Goal: Task Accomplishment & Management: Use online tool/utility

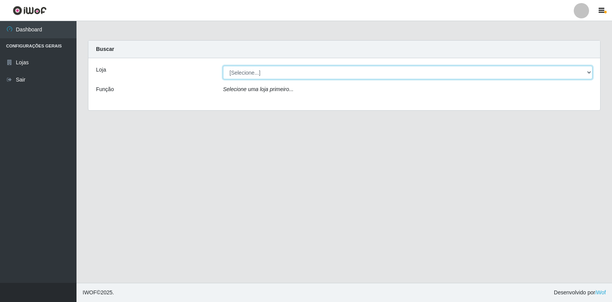
click at [286, 74] on select "[Selecione...] Atacado Vem - [STREET_ADDRESS]" at bounding box center [407, 72] width 369 height 13
select select "455"
click at [223, 66] on select "[Selecione...] Atacado Vem - [STREET_ADDRESS]" at bounding box center [407, 72] width 369 height 13
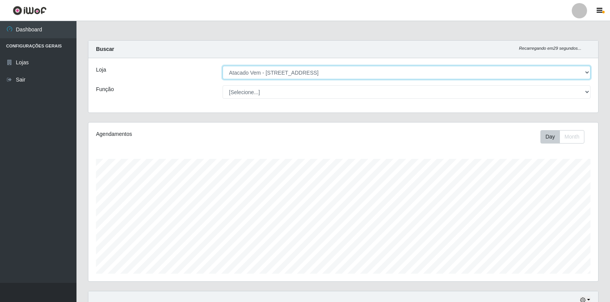
scroll to position [159, 510]
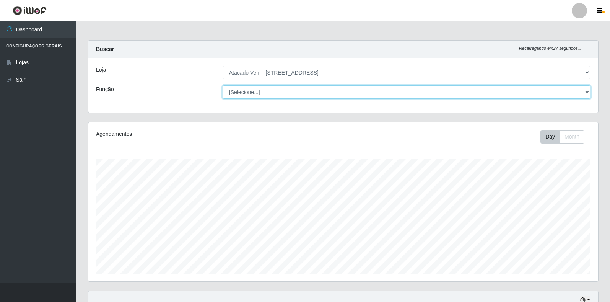
click at [322, 89] on select "[Selecione...] Carregador e Descarregador de Caminhão Carregador e Descarregado…" at bounding box center [407, 91] width 368 height 13
click at [223, 85] on select "[Selecione...] Carregador e Descarregador de Caminhão Carregador e Descarregado…" at bounding box center [407, 91] width 368 height 13
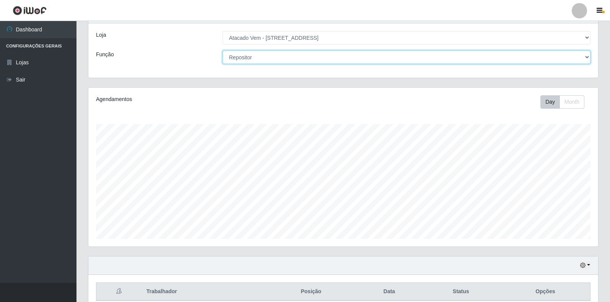
scroll to position [0, 0]
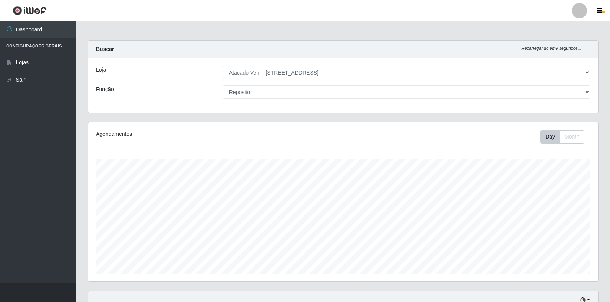
click at [314, 83] on div "Loja [Selecione...] Atacado Vem - Loja 36 [GEOGRAPHIC_DATA] Função [Selecione..…" at bounding box center [343, 85] width 510 height 54
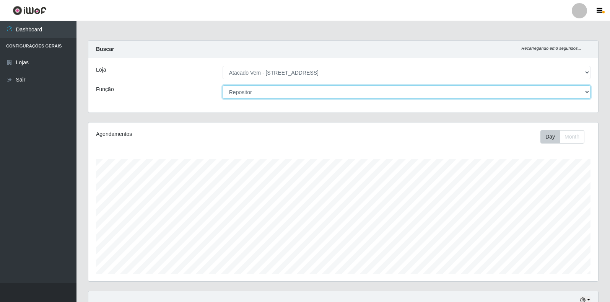
click at [310, 91] on select "[Selecione...] Carregador e Descarregador de Caminhão Carregador e Descarregado…" at bounding box center [407, 91] width 368 height 13
select select "82"
click at [223, 85] on select "[Selecione...] Carregador e Descarregador de Caminhão Carregador e Descarregado…" at bounding box center [407, 91] width 368 height 13
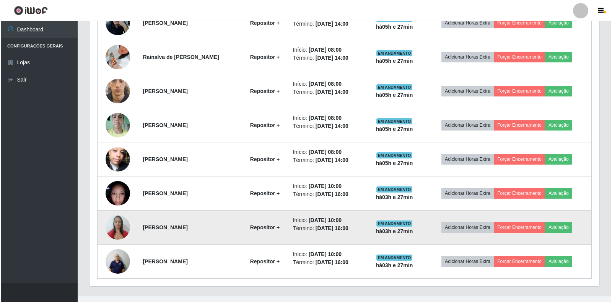
scroll to position [342, 0]
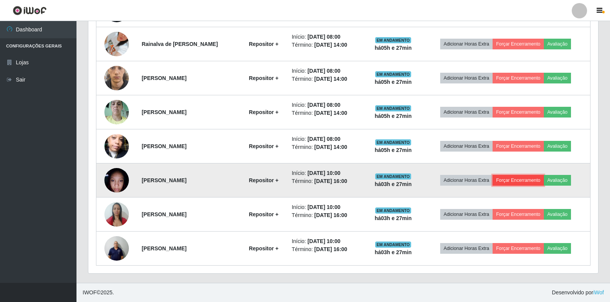
click at [522, 179] on button "Forçar Encerramento" at bounding box center [518, 180] width 51 height 11
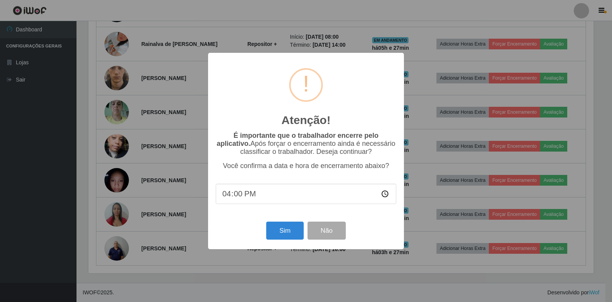
click at [228, 199] on input "16:00" at bounding box center [306, 194] width 180 height 20
type input "12:20"
click at [285, 234] on button "Sim" at bounding box center [284, 230] width 37 height 18
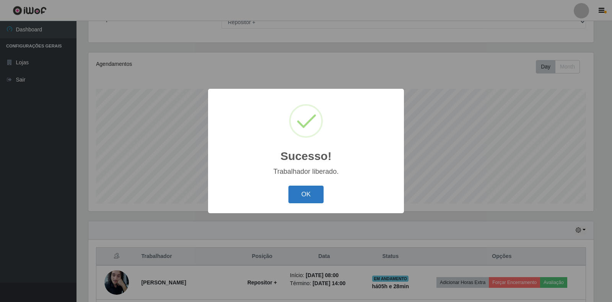
click at [305, 198] on button "OK" at bounding box center [306, 194] width 36 height 18
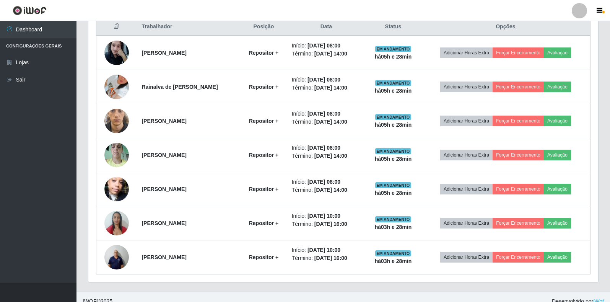
scroll to position [308, 0]
